Goal: Information Seeking & Learning: Learn about a topic

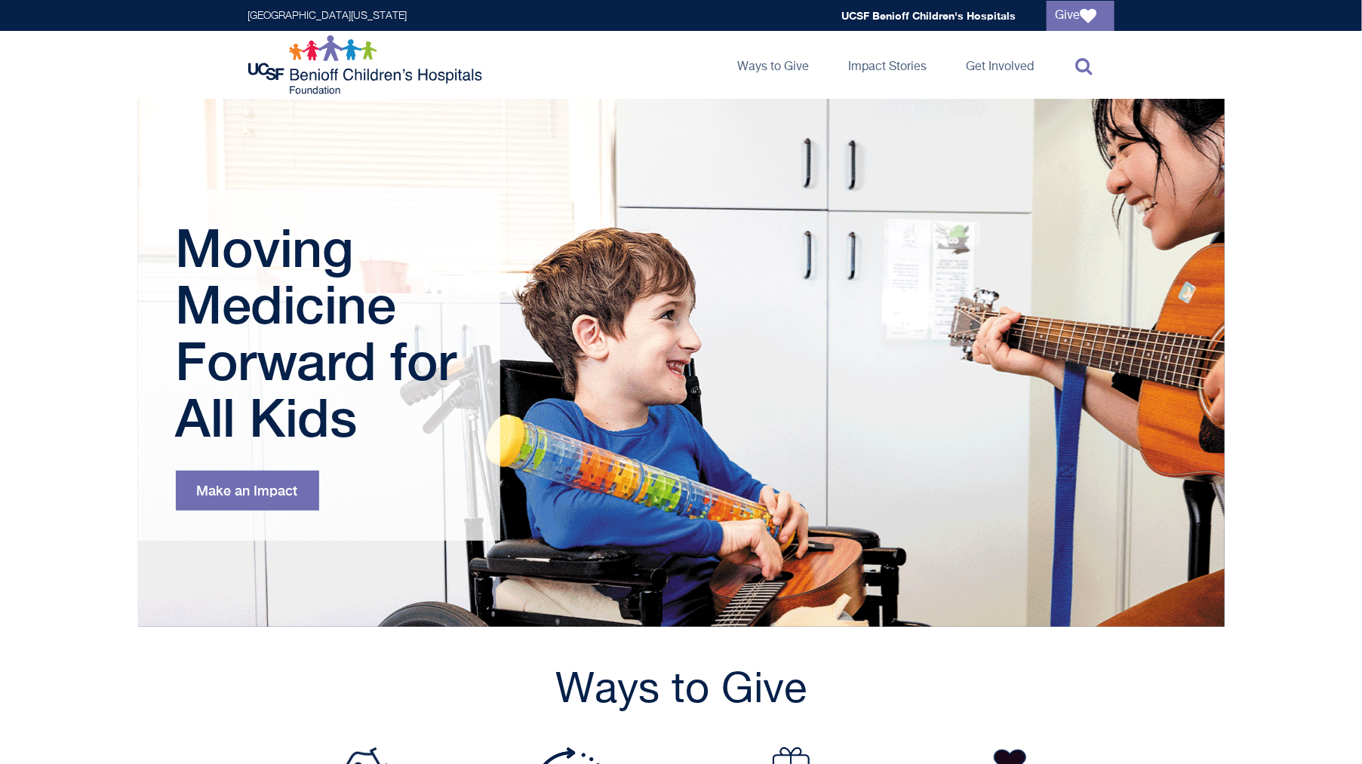
click at [1089, 64] on icon at bounding box center [1084, 66] width 17 height 18
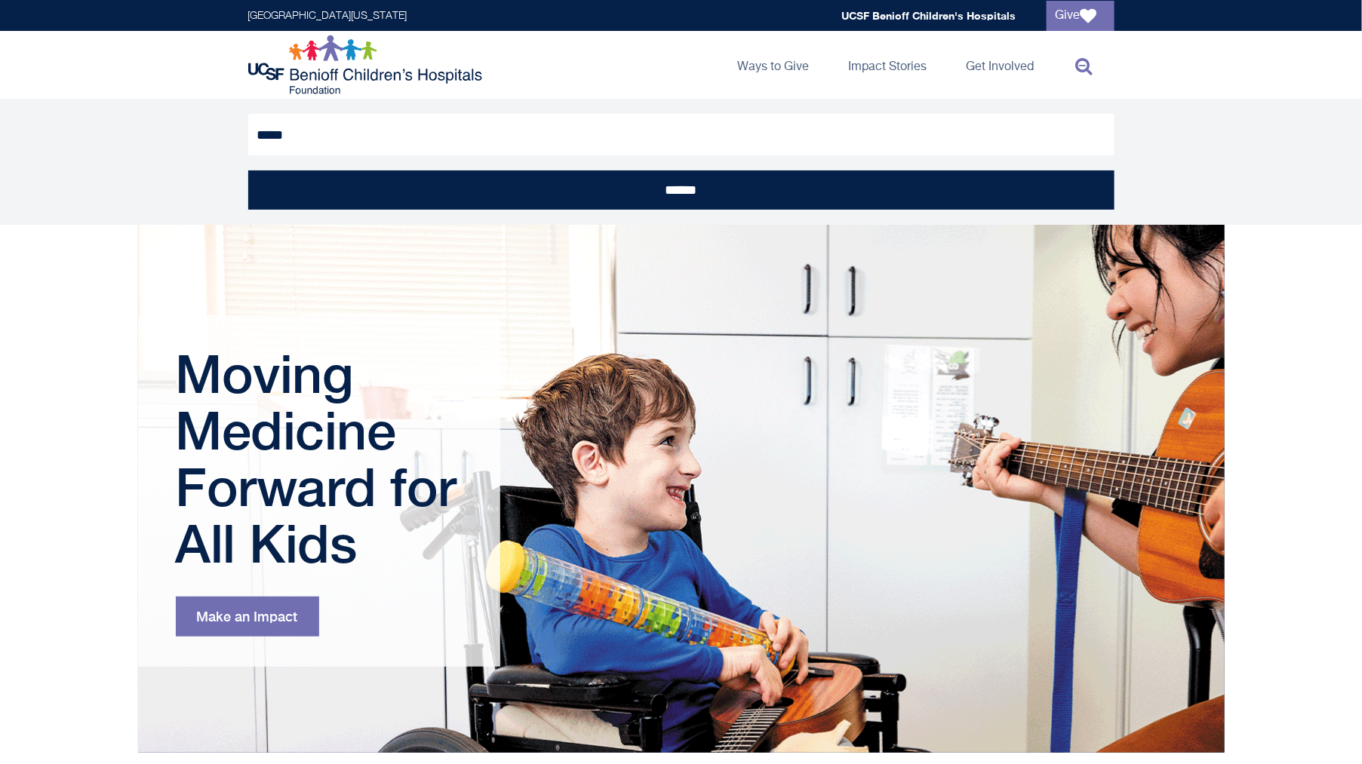
type input "*****"
click at [248, 171] on input "******" at bounding box center [681, 190] width 866 height 39
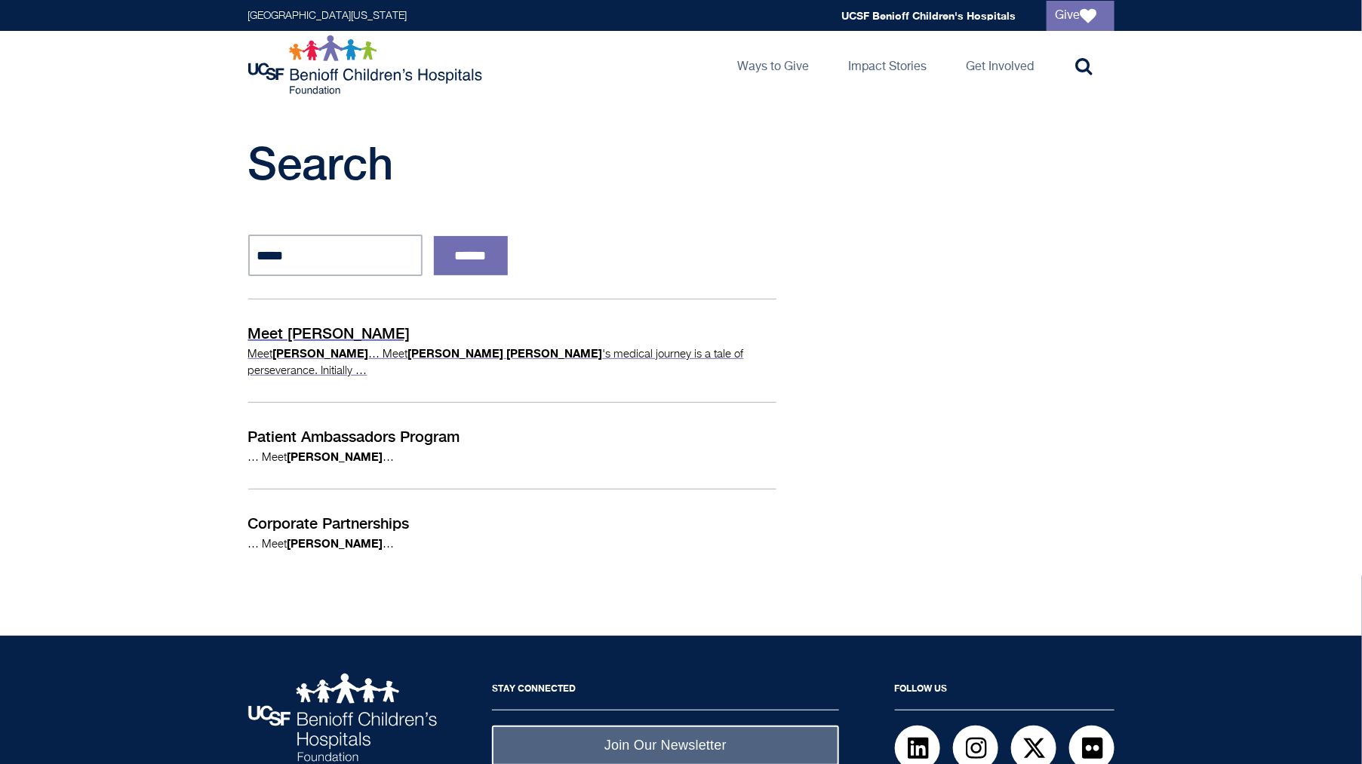
click at [305, 336] on p "Meet [PERSON_NAME]" at bounding box center [512, 333] width 528 height 23
